Goal: Go to known website: Go to known website

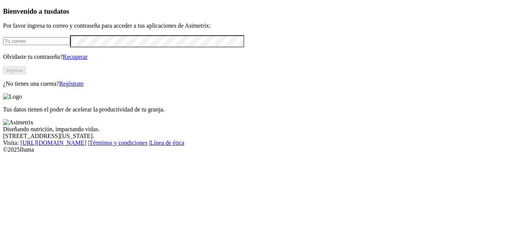
type input "[PERSON_NAME][EMAIL_ADDRESS][DOMAIN_NAME]"
click at [26, 74] on button "Ingresa" at bounding box center [14, 70] width 23 height 8
